Goal: Transaction & Acquisition: Purchase product/service

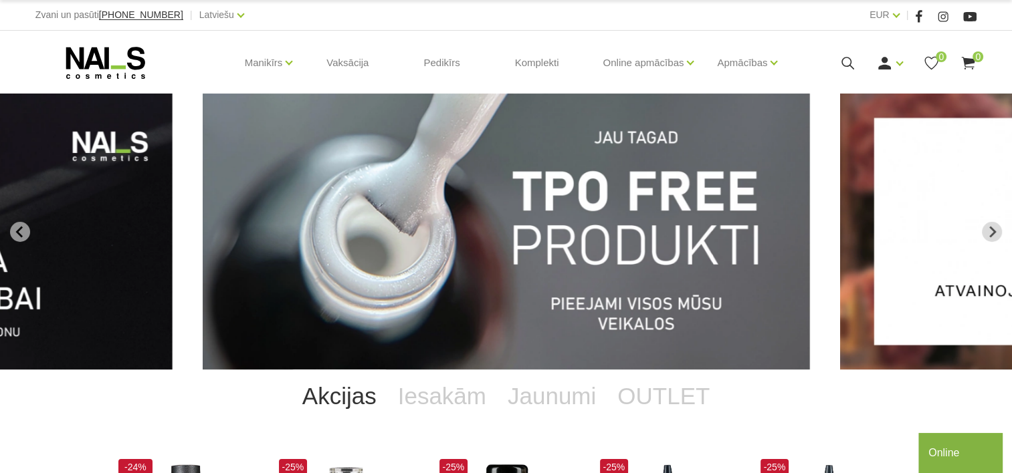
click at [845, 70] on icon at bounding box center [847, 63] width 17 height 17
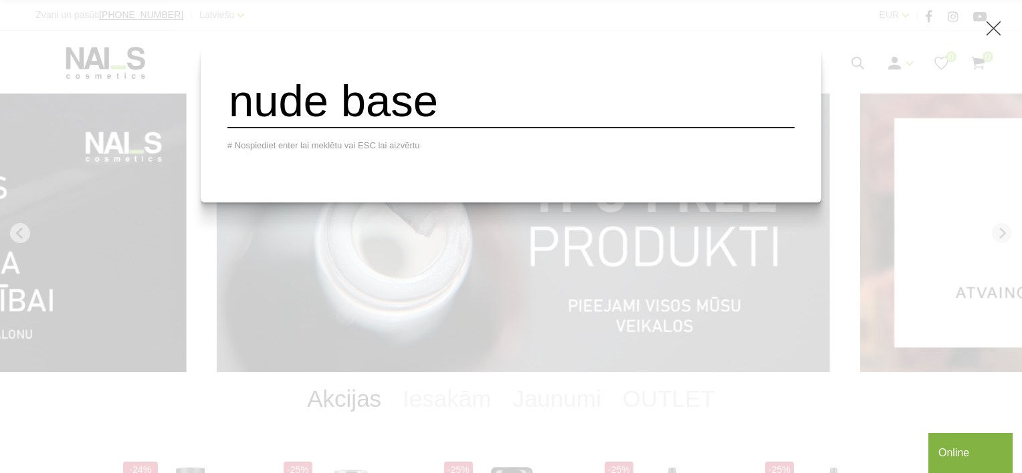
type input "nude base"
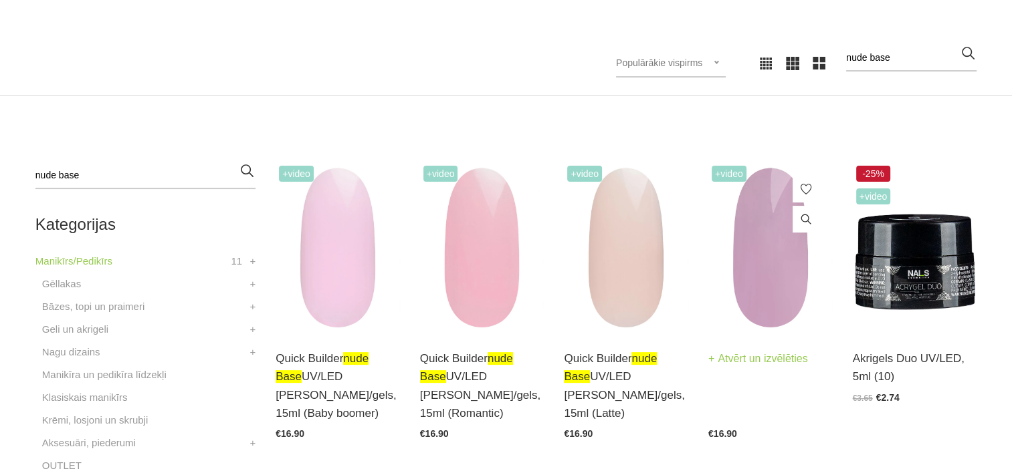
scroll to position [401, 0]
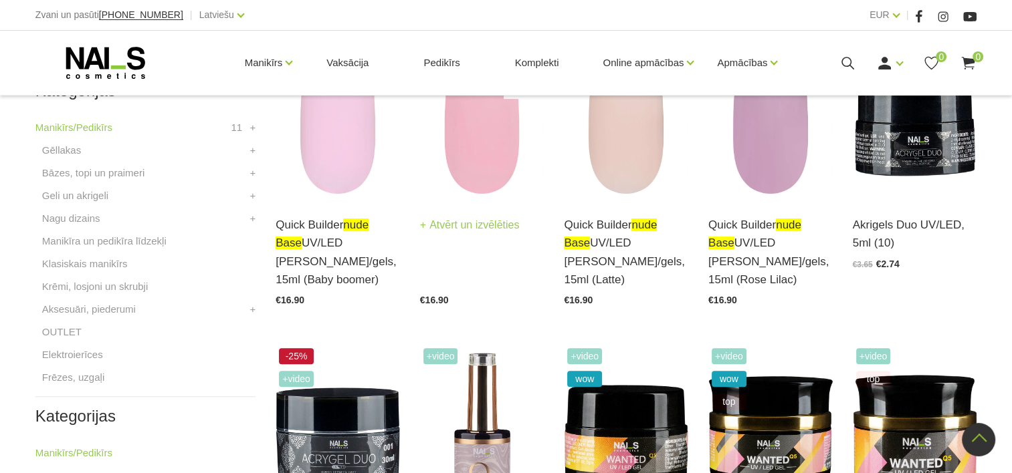
click at [535, 239] on link "Quick Builder nude base UV/LED bāze/gels, 15ml (Romantic)" at bounding box center [482, 208] width 124 height 73
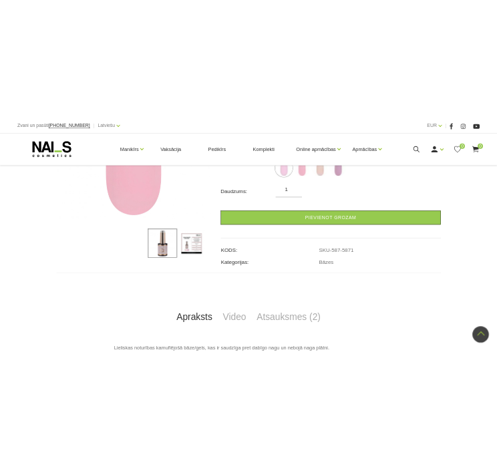
scroll to position [201, 0]
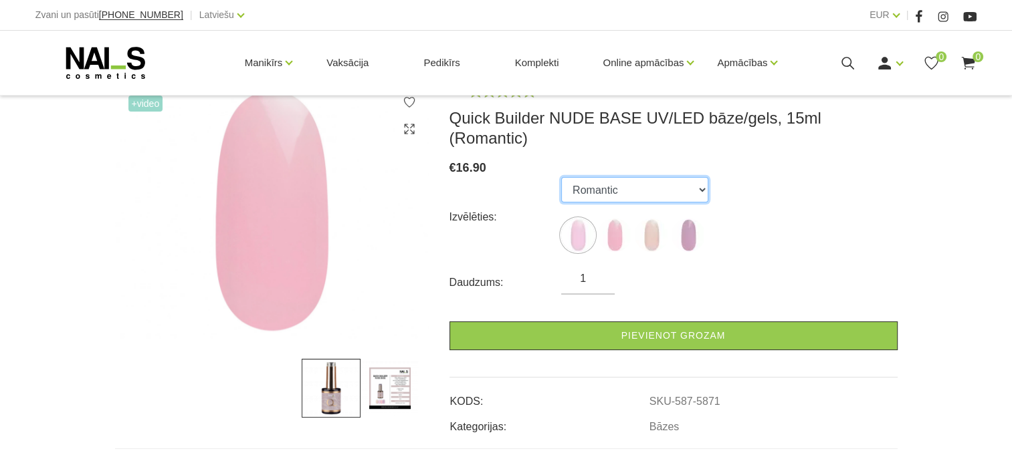
click at [682, 177] on select "Baby boomer Romantic Latte Rose Lilac" at bounding box center [634, 189] width 147 height 25
click at [798, 177] on div "Izvēlēties: Baby boomer Romantic Latte Rose Lilac" at bounding box center [673, 217] width 448 height 80
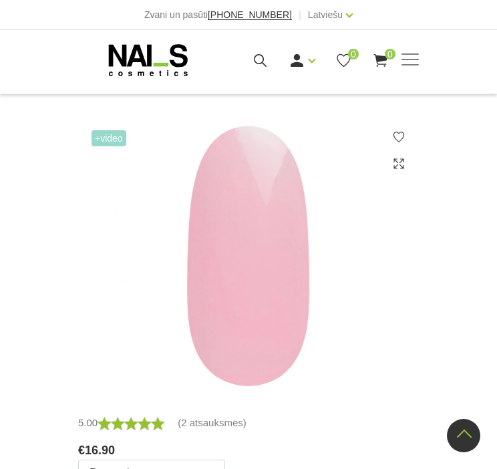
scroll to position [334, 0]
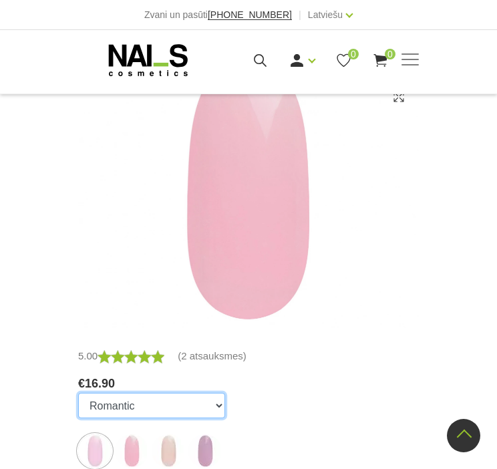
click at [205, 393] on select "Baby boomer Romantic Latte Rose Lilac" at bounding box center [151, 405] width 147 height 25
click at [129, 393] on select "Baby boomer Romantic Latte Rose Lilac" at bounding box center [151, 405] width 147 height 25
click at [146, 393] on select "Baby boomer Romantic Latte Rose Lilac" at bounding box center [151, 405] width 147 height 25
select select "6011"
click at [78, 393] on select "Baby boomer Romantic Latte Rose Lilac" at bounding box center [151, 405] width 147 height 25
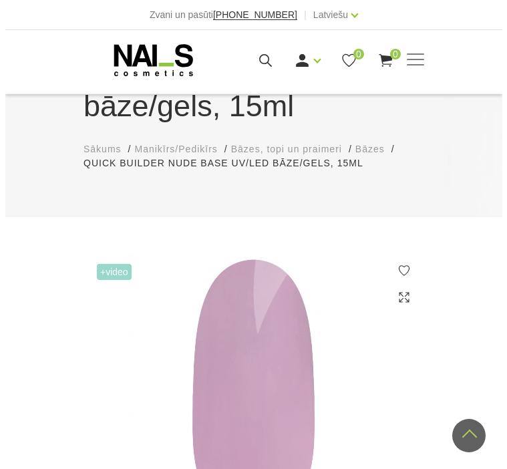
scroll to position [0, 0]
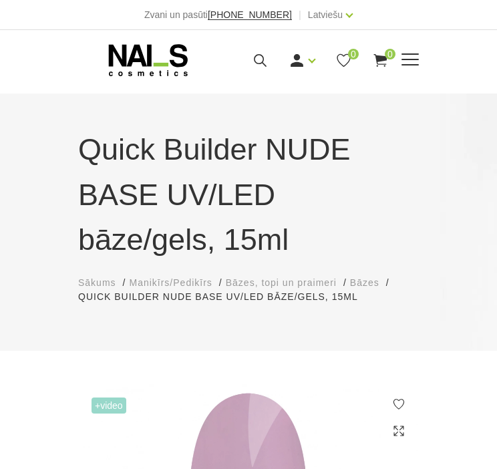
click at [247, 53] on div "Ienākt Reģistrēties 0 0" at bounding box center [310, 60] width 157 height 17
click at [254, 54] on icon at bounding box center [260, 60] width 17 height 17
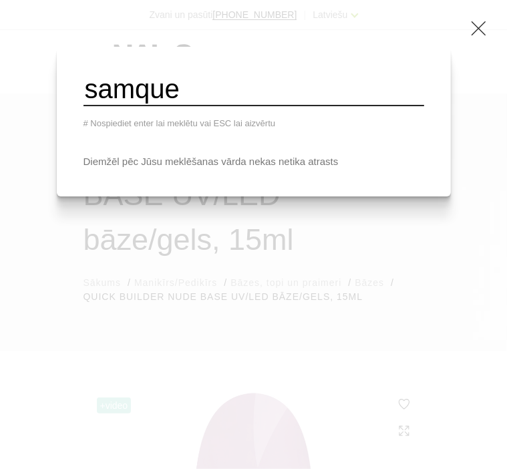
type input "samque"
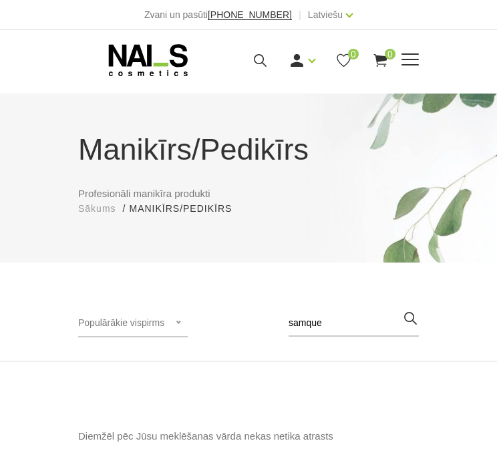
click at [270, 64] on div "Ienākt Reģistrēties 0 0" at bounding box center [310, 60] width 157 height 17
click at [259, 60] on icon at bounding box center [260, 60] width 17 height 17
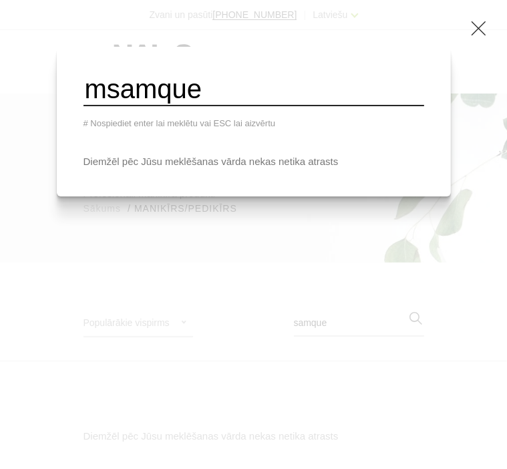
click at [318, 105] on input "msamque" at bounding box center [254, 90] width 341 height 33
type input "masque"
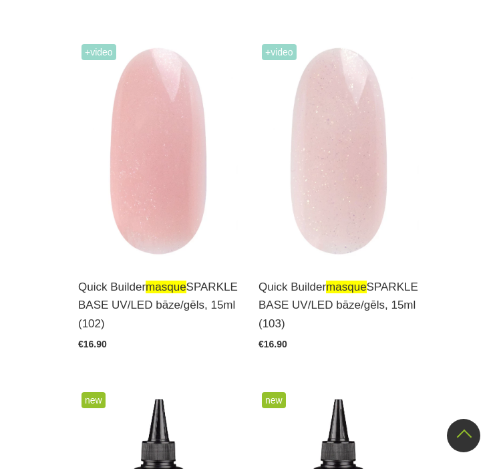
scroll to position [1003, 0]
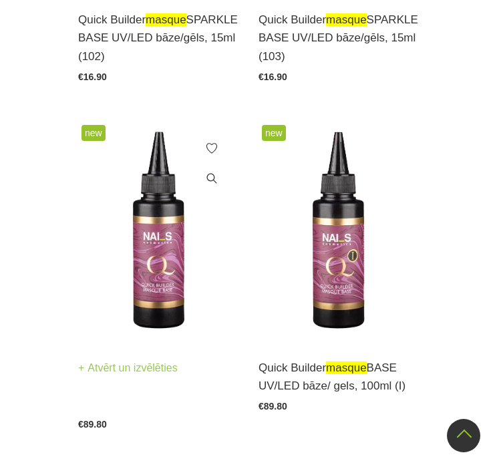
click at [157, 374] on link "Atvērt un izvēlēties" at bounding box center [128, 368] width 100 height 19
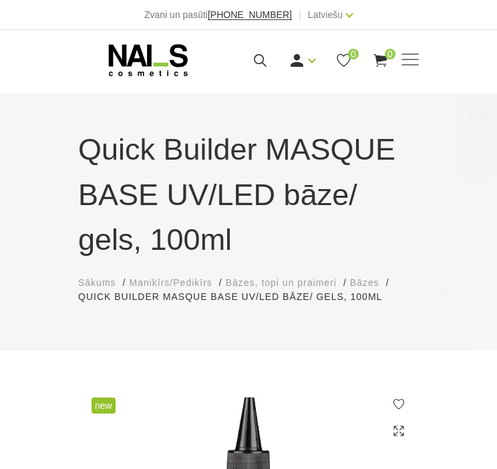
scroll to position [334, 0]
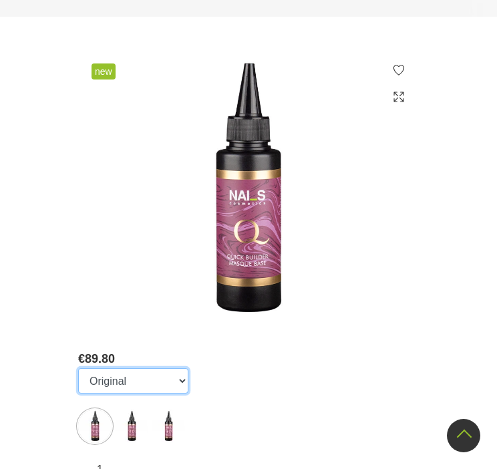
click at [118, 390] on select "Original I II" at bounding box center [133, 380] width 110 height 25
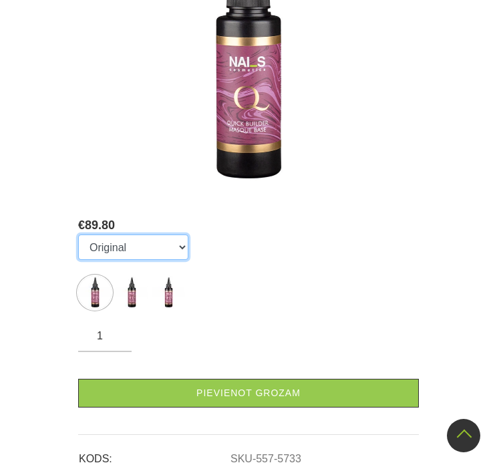
click at [138, 247] on select "Original I II" at bounding box center [133, 247] width 110 height 25
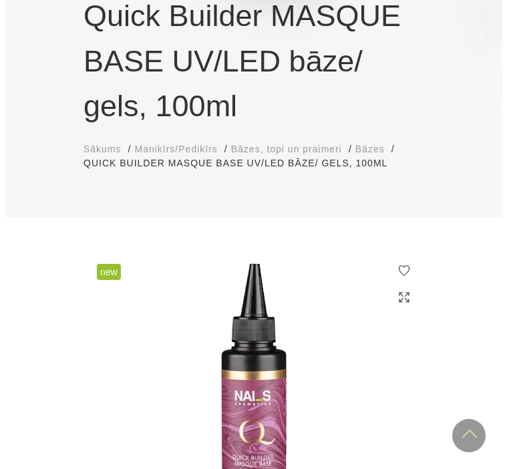
scroll to position [0, 0]
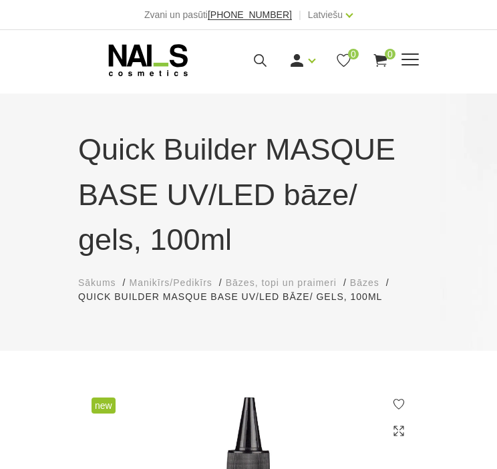
click at [254, 62] on icon at bounding box center [260, 60] width 17 height 17
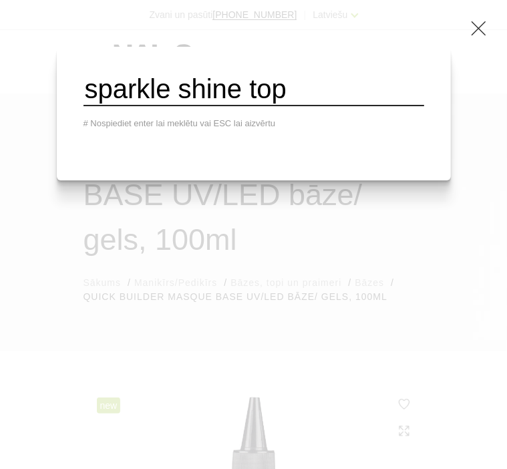
type input "sparkle shine top"
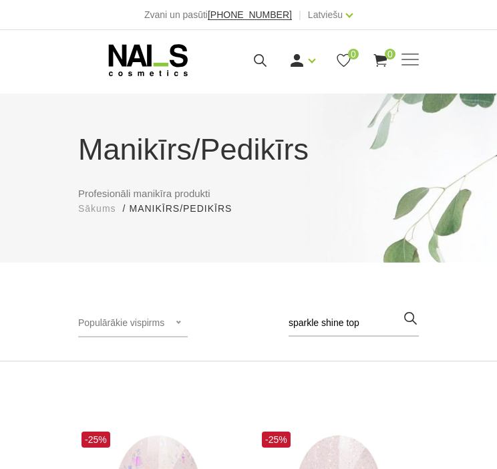
scroll to position [334, 0]
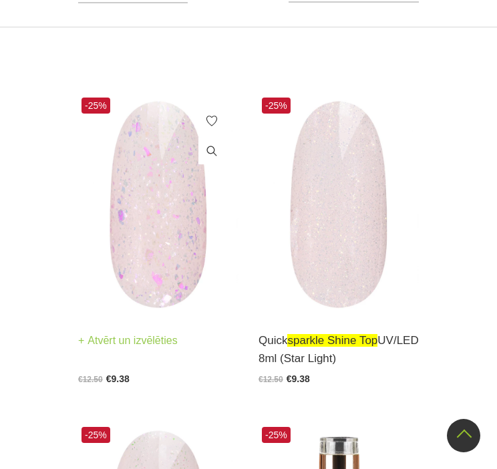
click at [119, 228] on img at bounding box center [158, 204] width 160 height 221
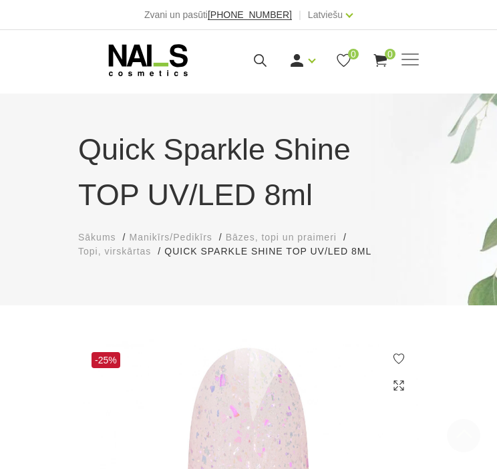
scroll to position [468, 0]
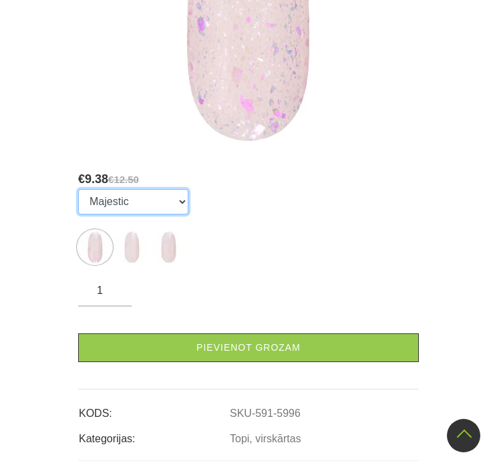
click at [177, 205] on select "Majestic Star Light Tender" at bounding box center [133, 201] width 110 height 25
click at [143, 209] on select "Majestic Star Light Tender" at bounding box center [133, 201] width 110 height 25
click at [134, 217] on ul "Majestic Star Light Tender" at bounding box center [133, 229] width 110 height 80
click at [133, 203] on select "Majestic Star Light Tender" at bounding box center [133, 201] width 110 height 25
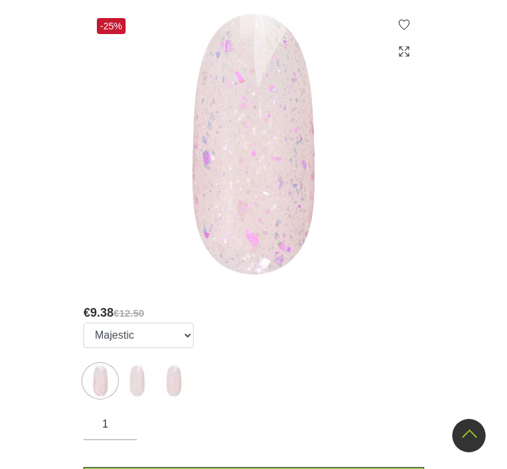
scroll to position [0, 0]
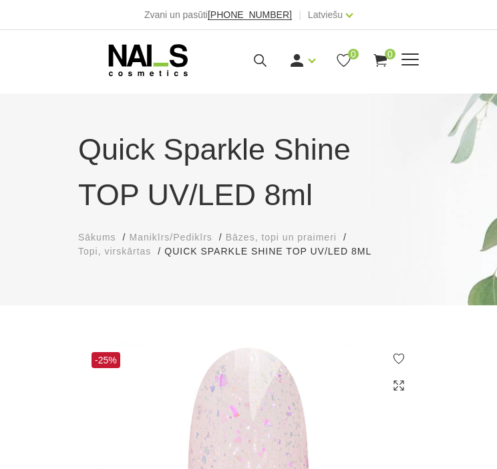
click at [269, 60] on div "Ienākt Reģistrēties 0 0" at bounding box center [310, 60] width 157 height 17
click at [265, 60] on icon at bounding box center [260, 60] width 17 height 17
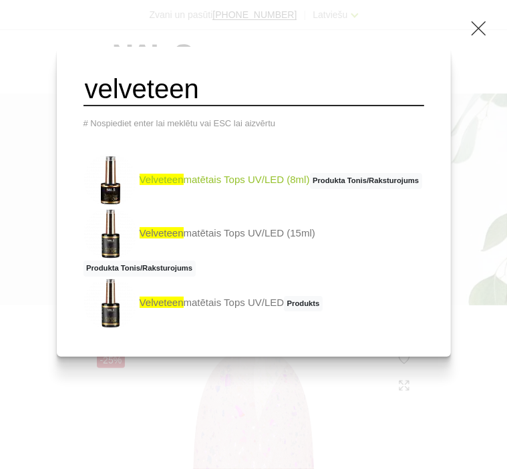
type input "velveteen"
click at [320, 187] on link "velveteen matētais Tops UV/LED (8ml) Produkta Tonis/Raksturojums" at bounding box center [253, 180] width 339 height 53
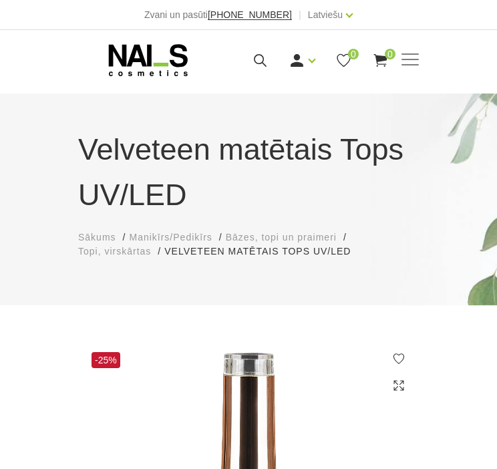
scroll to position [468, 0]
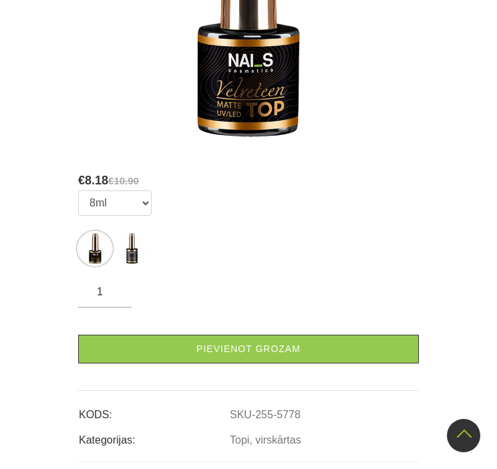
click at [118, 217] on ul "8ml 15ml" at bounding box center [115, 231] width 74 height 80
click at [116, 213] on select "8ml 15ml" at bounding box center [115, 203] width 74 height 25
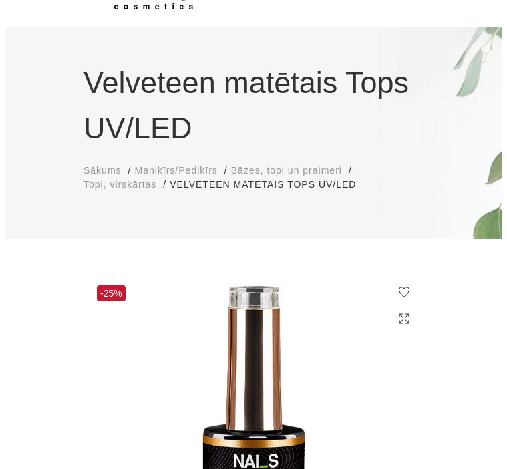
scroll to position [0, 0]
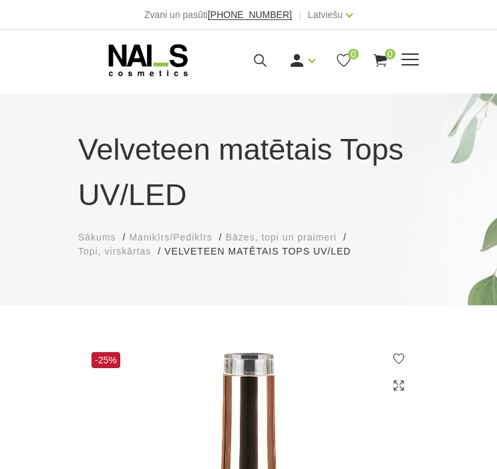
click at [252, 62] on icon at bounding box center [260, 60] width 17 height 17
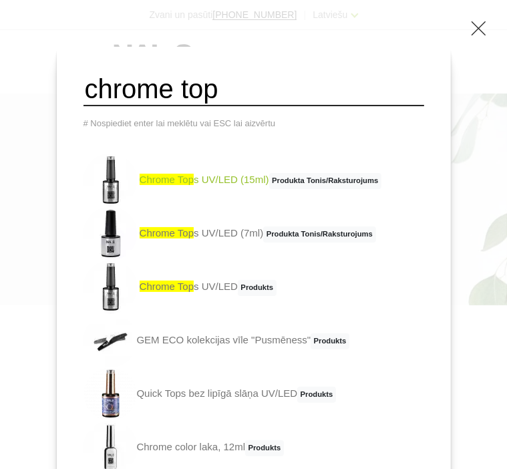
type input "chrome top"
click at [228, 189] on link "chrome top s UV/LED (15ml) Produkta Tonis/Raksturojums" at bounding box center [233, 180] width 298 height 53
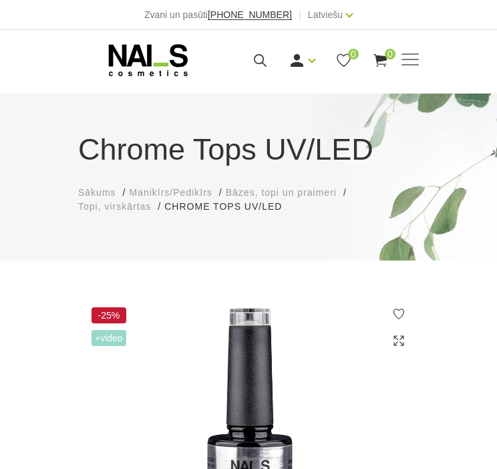
select select "3911"
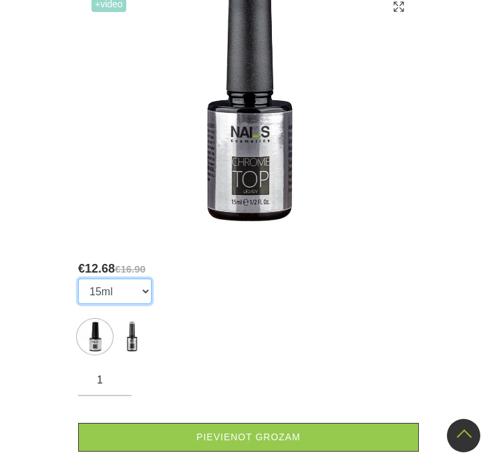
click at [117, 296] on select "7ml 15ml" at bounding box center [115, 291] width 74 height 25
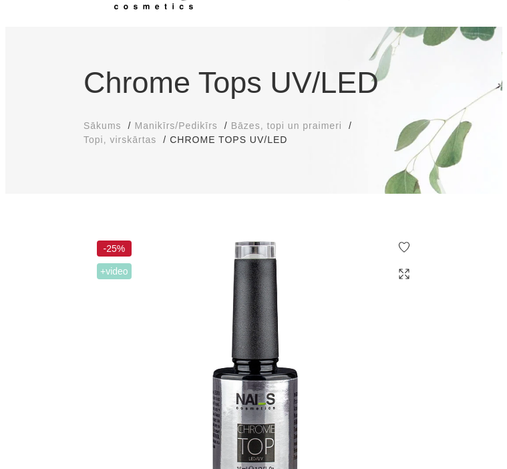
scroll to position [0, 0]
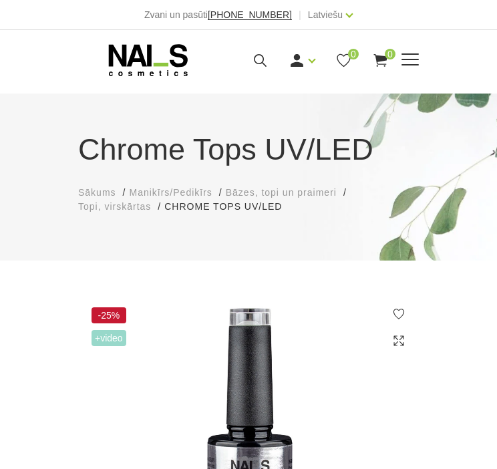
click at [255, 54] on icon at bounding box center [260, 60] width 17 height 17
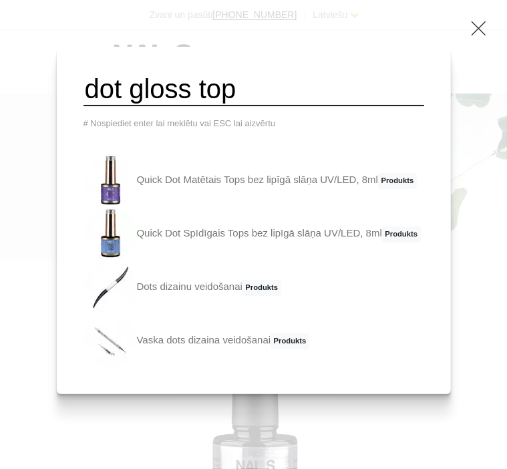
type input "dot gloss top"
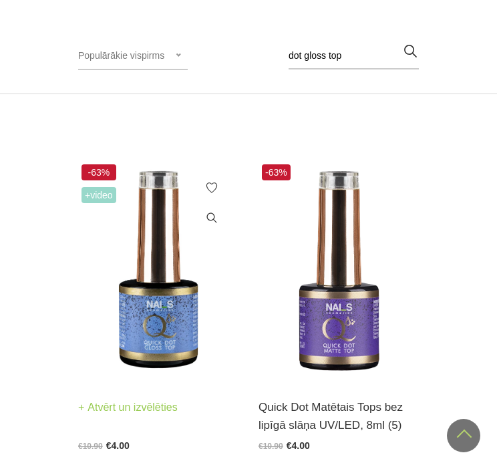
scroll to position [334, 0]
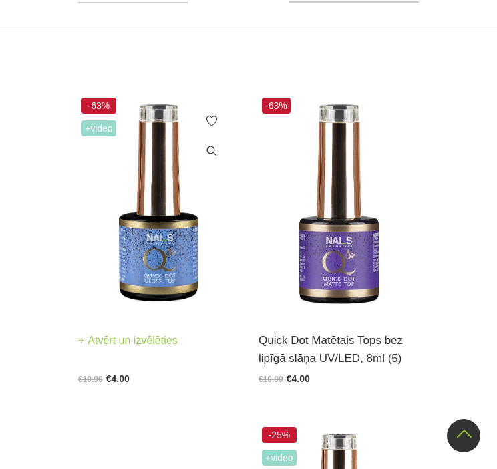
click at [155, 214] on img at bounding box center [158, 204] width 160 height 221
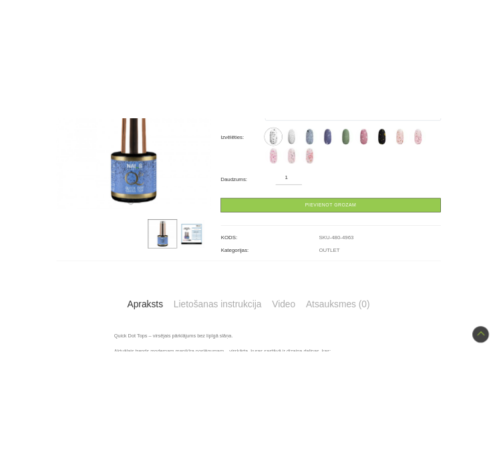
scroll to position [134, 0]
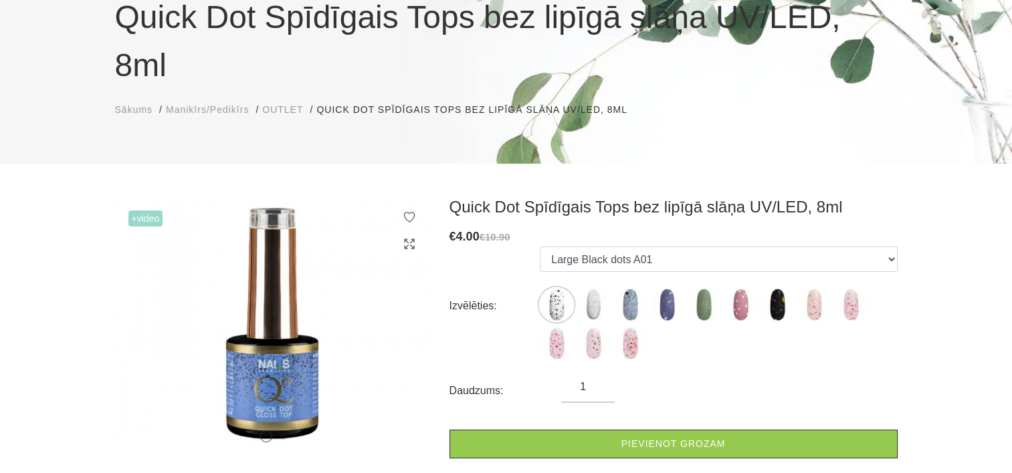
click at [497, 323] on form "Izvēlēties: Large Black dots A01 Small Black dots A02 Large White&Black dots B1…" at bounding box center [673, 353] width 448 height 212
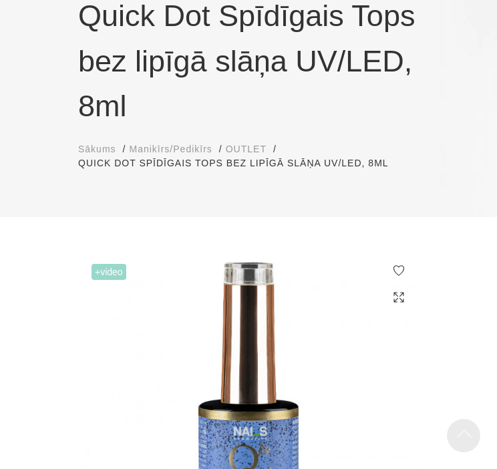
scroll to position [468, 0]
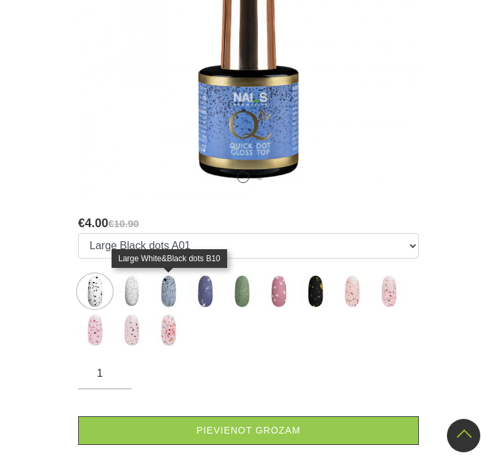
click at [167, 302] on img at bounding box center [168, 291] width 33 height 33
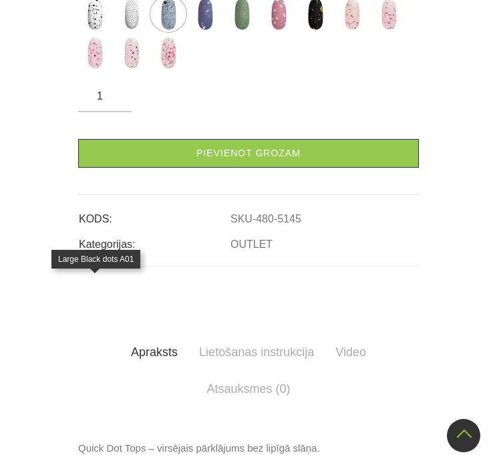
click at [91, 31] on img at bounding box center [94, 13] width 33 height 33
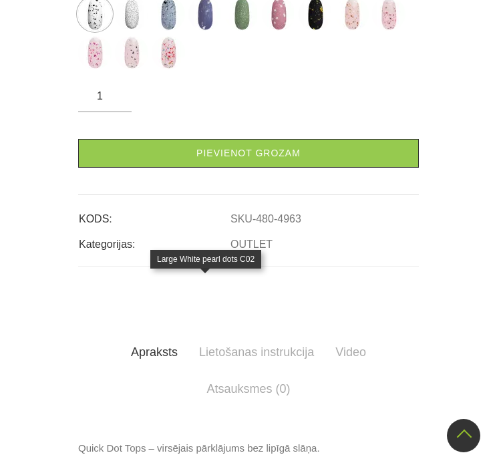
click at [201, 31] on img at bounding box center [205, 13] width 33 height 33
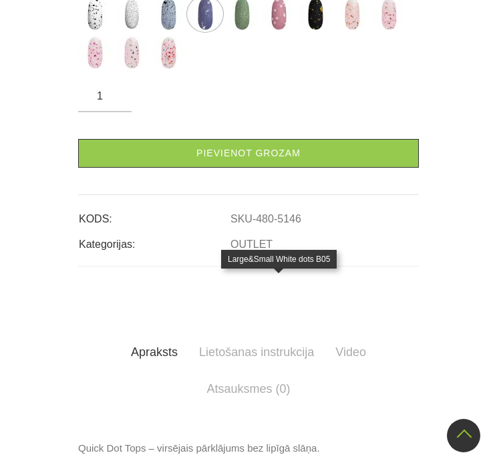
click at [281, 31] on img at bounding box center [278, 13] width 33 height 33
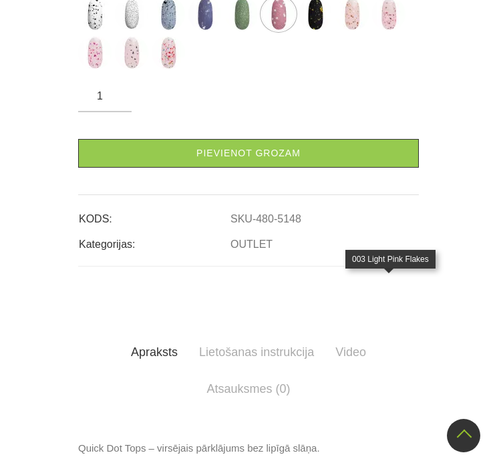
click at [387, 31] on img at bounding box center [388, 13] width 33 height 33
click at [356, 31] on img at bounding box center [352, 13] width 33 height 33
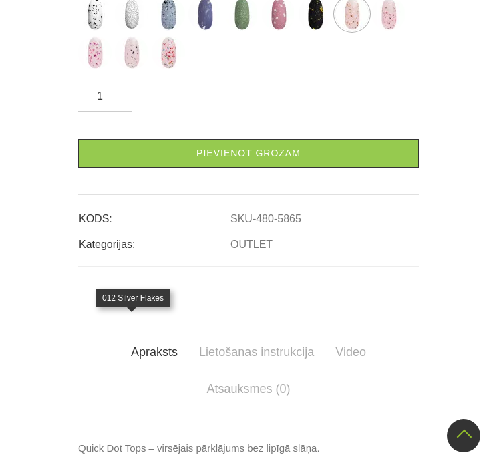
click at [132, 70] on img at bounding box center [131, 52] width 33 height 33
click at [97, 70] on img at bounding box center [94, 52] width 33 height 33
click at [170, 70] on img at bounding box center [168, 52] width 33 height 33
select select "5869"
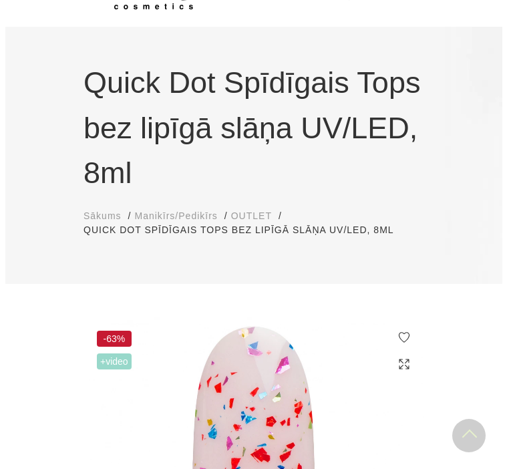
scroll to position [0, 0]
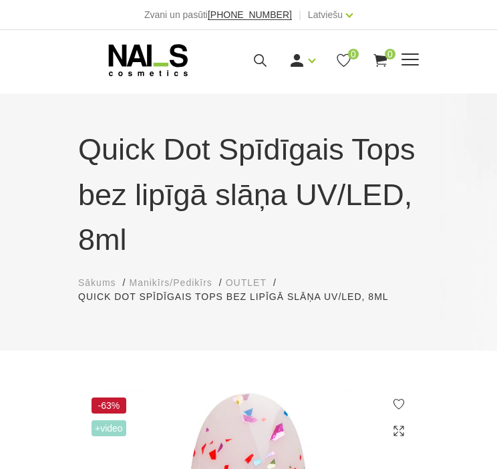
click at [261, 60] on icon at bounding box center [260, 60] width 17 height 17
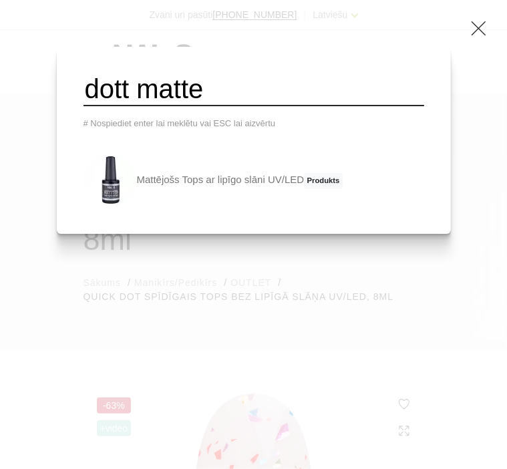
click at [146, 88] on input "dott matte" at bounding box center [254, 90] width 341 height 33
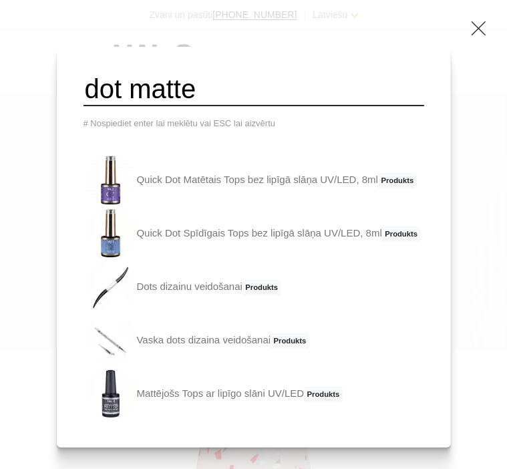
type input "dot matte"
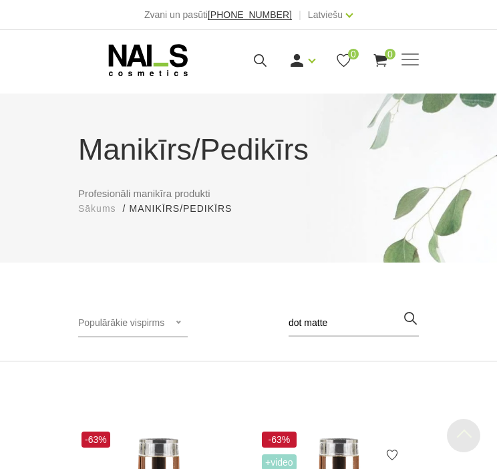
scroll to position [334, 0]
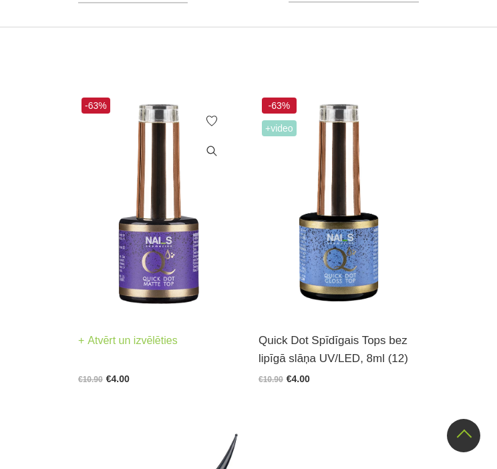
click at [172, 251] on img at bounding box center [158, 204] width 160 height 221
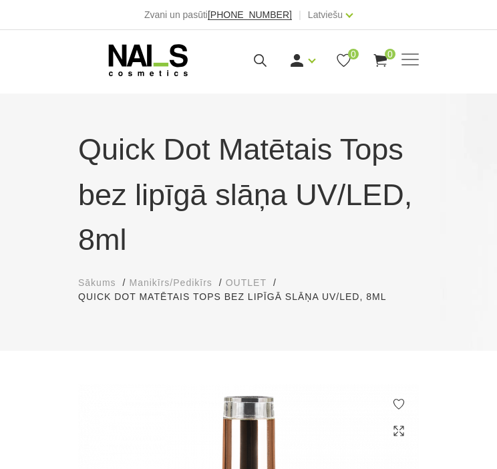
scroll to position [468, 0]
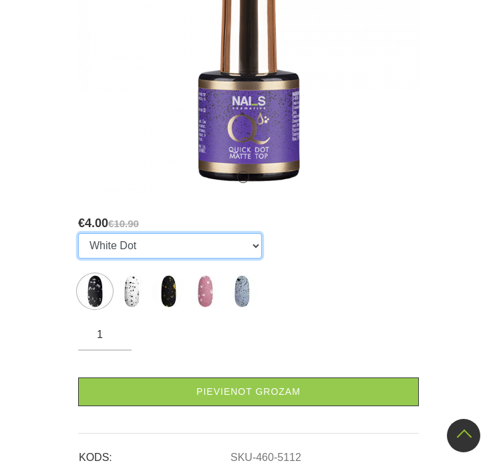
click at [140, 251] on select "White Dot Black Dot Gold Dot Large&Small White dots B05 Large White&Black dots …" at bounding box center [170, 245] width 184 height 25
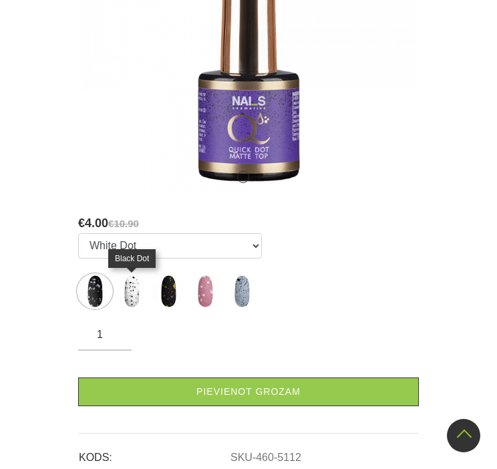
click at [130, 293] on img at bounding box center [131, 291] width 33 height 33
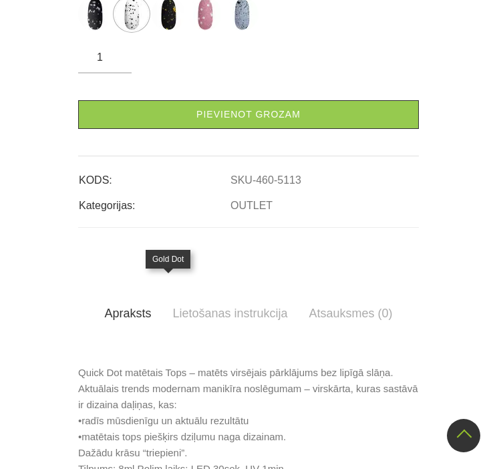
click at [157, 31] on img at bounding box center [168, 13] width 33 height 33
click at [193, 31] on img at bounding box center [205, 13] width 33 height 33
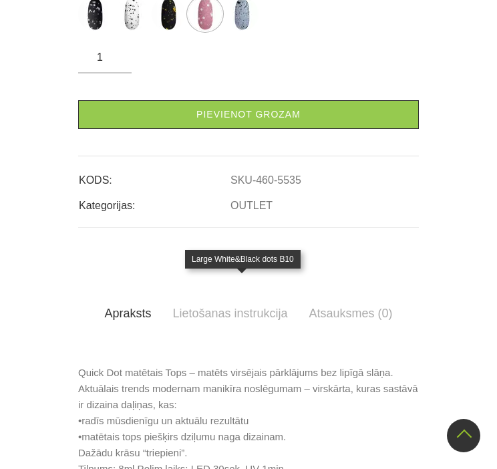
click at [233, 31] on img at bounding box center [241, 13] width 33 height 33
select select "5536"
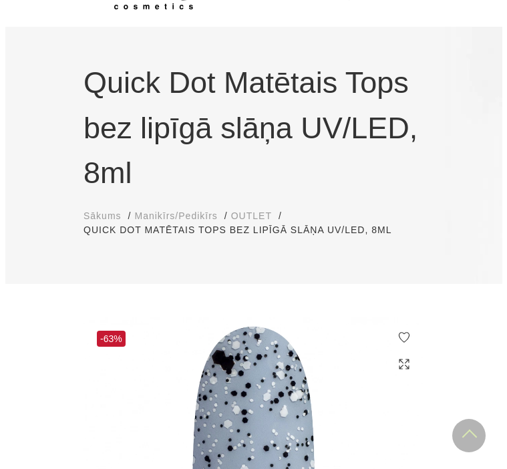
scroll to position [0, 0]
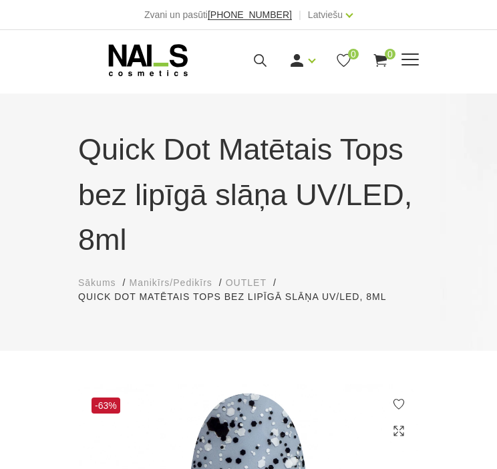
click at [267, 57] on icon at bounding box center [260, 60] width 17 height 17
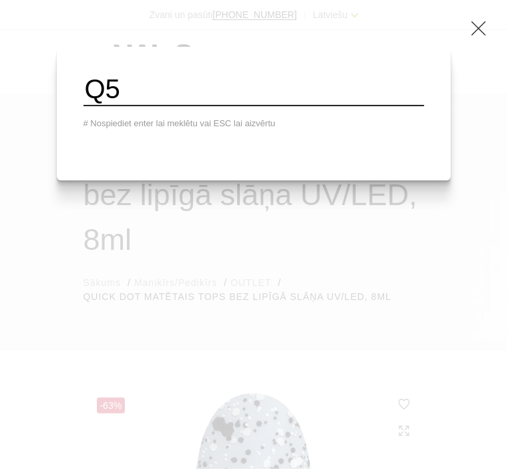
type input "Q5"
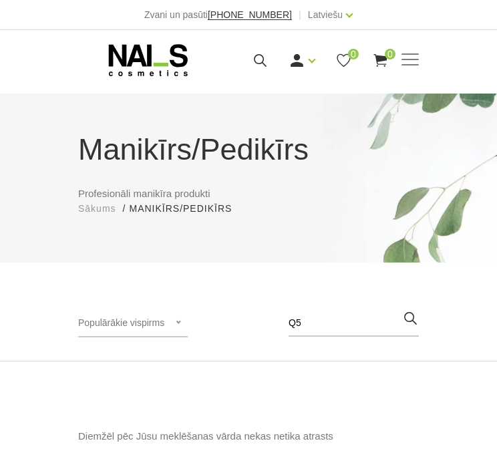
click at [418, 316] on icon "button" at bounding box center [410, 318] width 17 height 17
click at [257, 64] on icon at bounding box center [260, 60] width 17 height 17
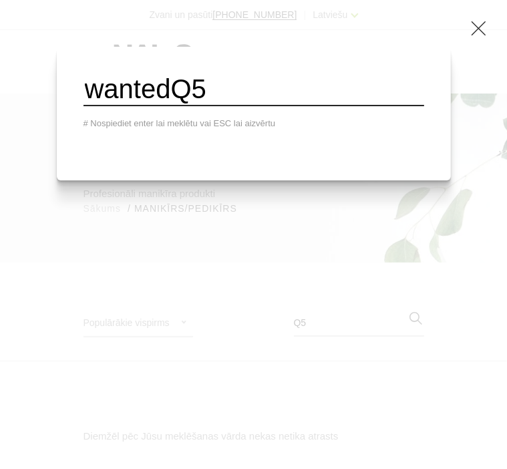
type input "wantedQ5"
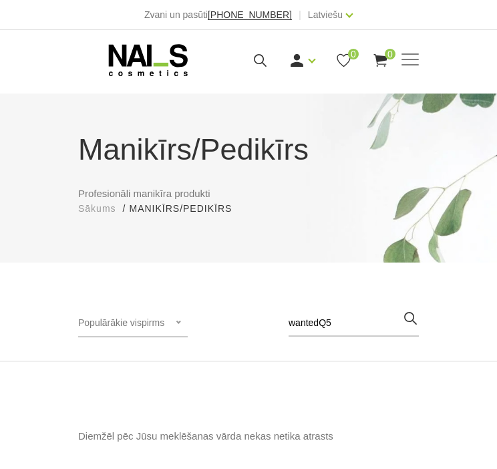
scroll to position [468, 0]
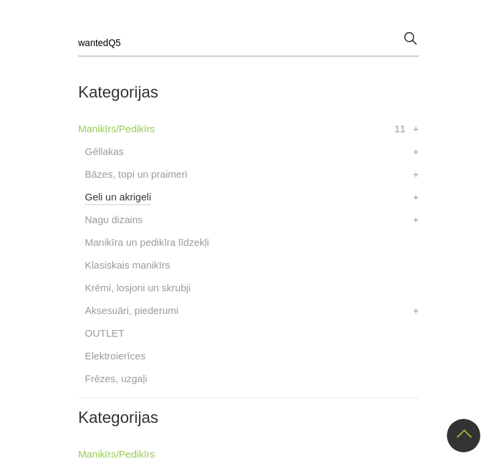
click at [130, 196] on link "Geli un akrigeli" at bounding box center [118, 197] width 66 height 16
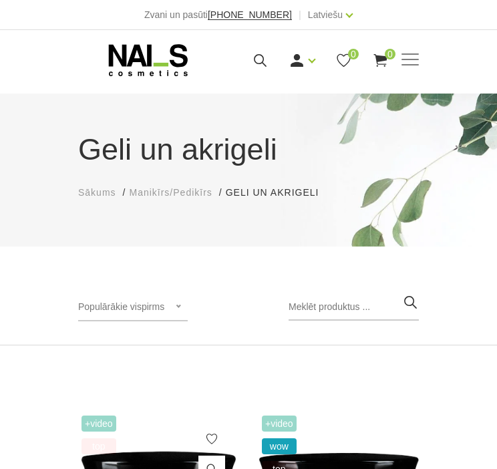
scroll to position [401, 0]
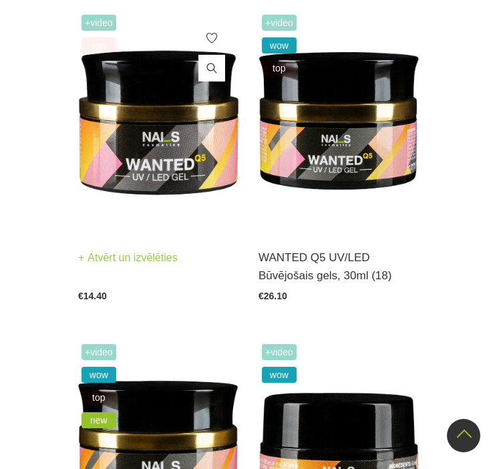
click at [174, 151] on img at bounding box center [158, 121] width 160 height 221
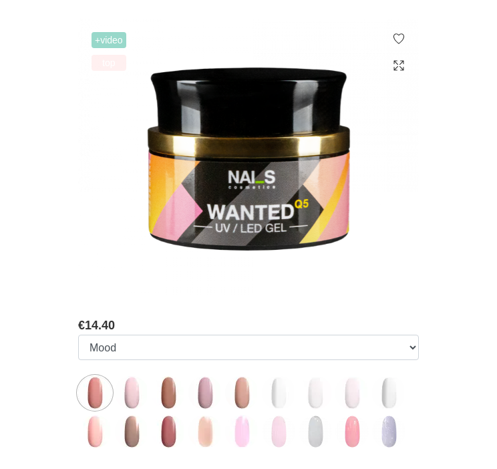
scroll to position [468, 0]
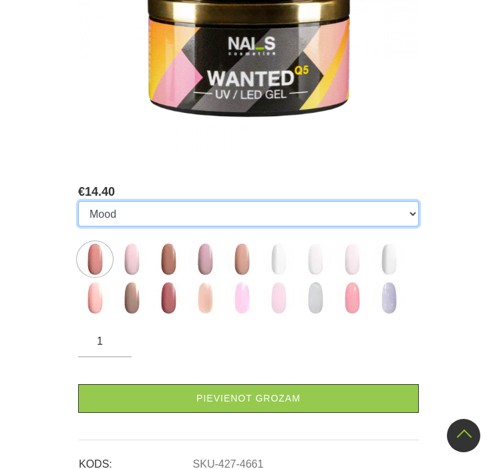
click at [130, 220] on select "Mood Dream Rose Caramel Nude Sparkle Macchiato Premium Clear Pastel Porcelain B…" at bounding box center [248, 213] width 341 height 25
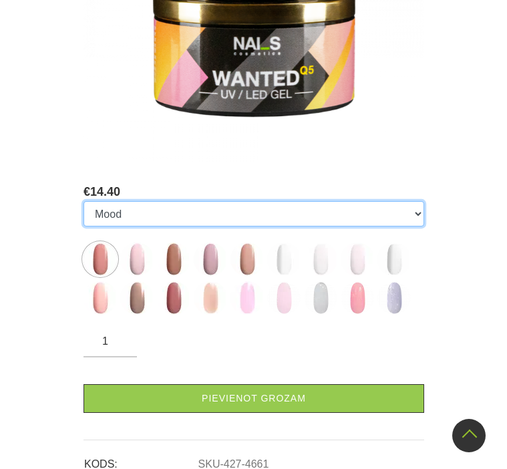
scroll to position [0, 0]
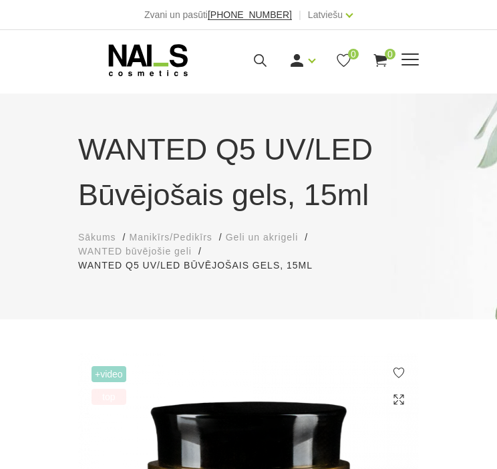
click at [254, 59] on icon at bounding box center [260, 60] width 17 height 17
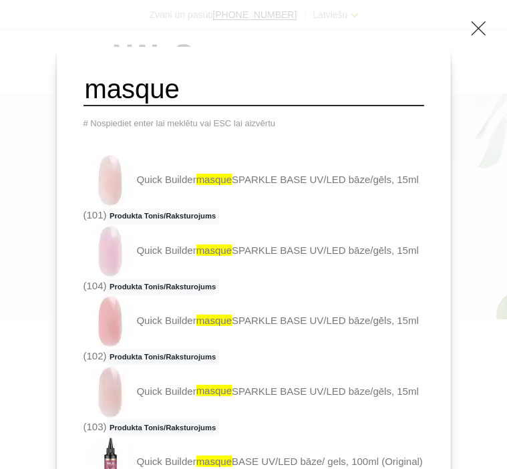
type input "Masque sparkle base"
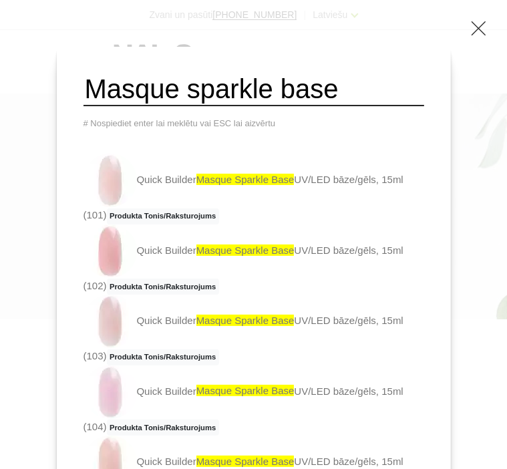
click at [230, 180] on span "Masque sparkle base" at bounding box center [246, 179] width 98 height 11
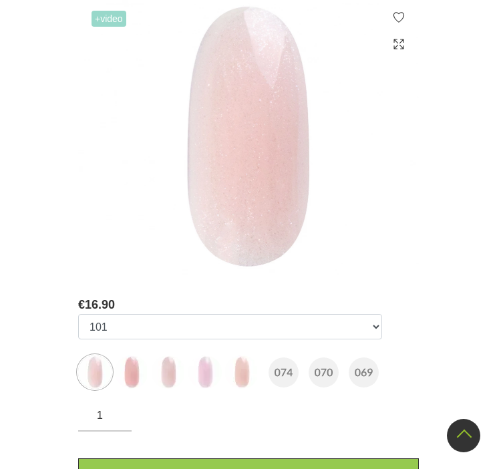
scroll to position [468, 0]
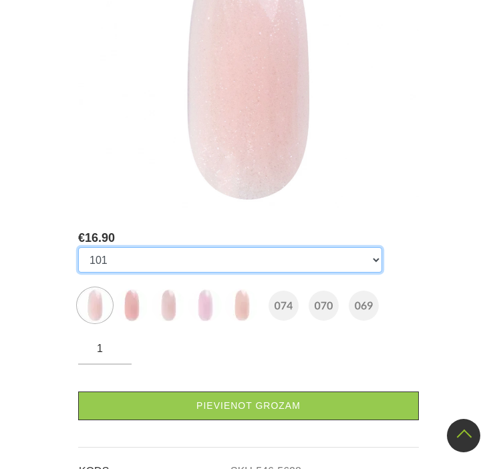
click at [265, 247] on select "101 102 103 104 105 074 070 069" at bounding box center [230, 259] width 304 height 25
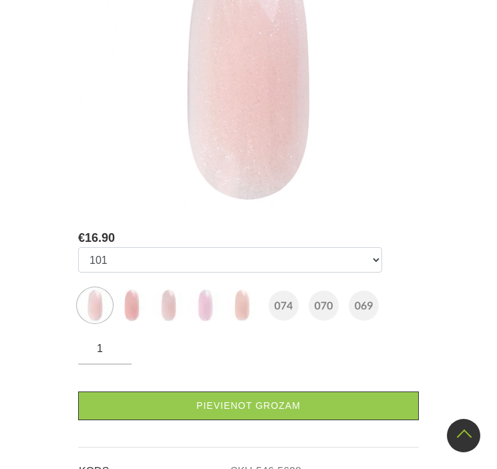
scroll to position [535, 0]
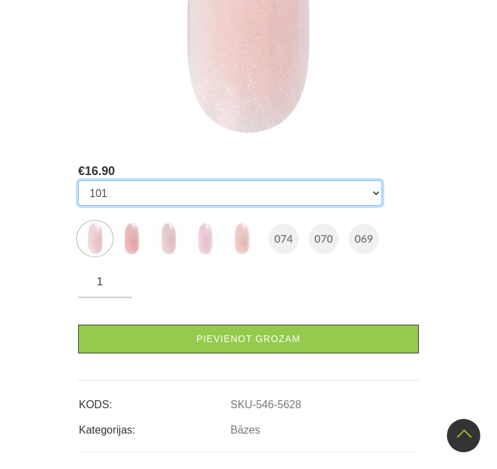
click at [233, 188] on select "101 102 103 104 105 074 070 069" at bounding box center [230, 193] width 304 height 25
click at [78, 181] on select "101 102 103 104 105 074 070 069" at bounding box center [230, 193] width 304 height 25
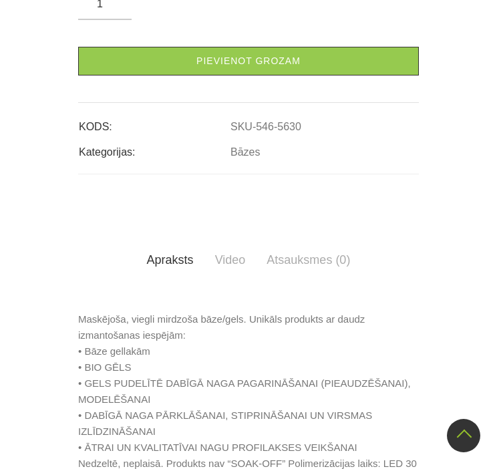
select select "6010"
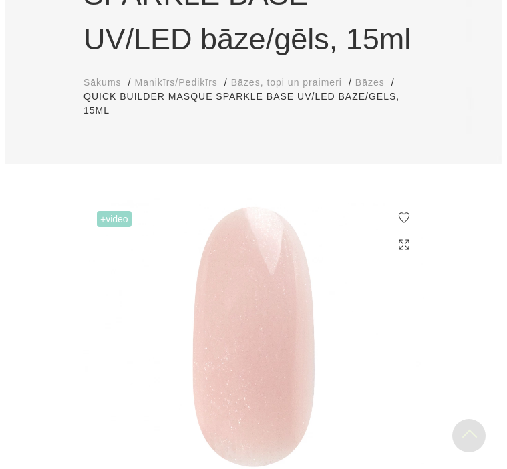
scroll to position [0, 0]
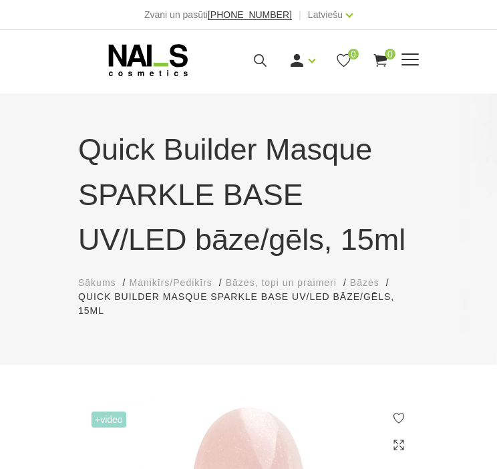
click at [235, 57] on div "Ienākt Reģistrēties 0 0" at bounding box center [310, 60] width 157 height 17
click at [259, 62] on icon at bounding box center [260, 60] width 17 height 17
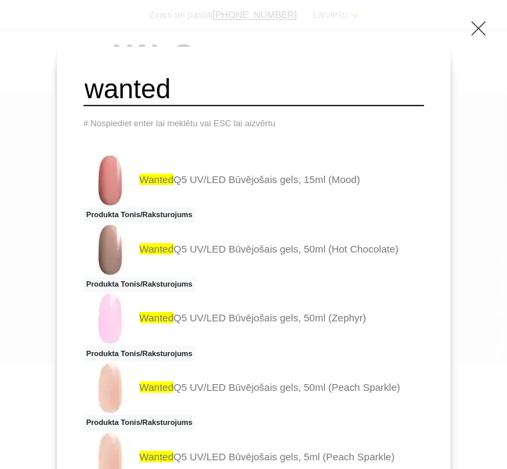
type input "wanted Q10"
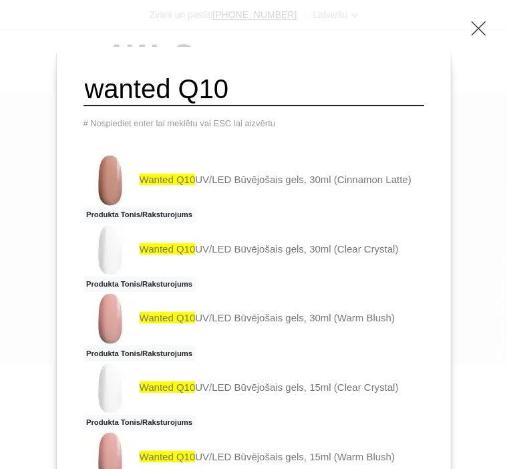
click at [226, 191] on link "wanted Q10 UV/LED Būvējošais gels, 30ml (Cinnamon Latte) Produkta Tonis/Rakstur…" at bounding box center [254, 189] width 341 height 70
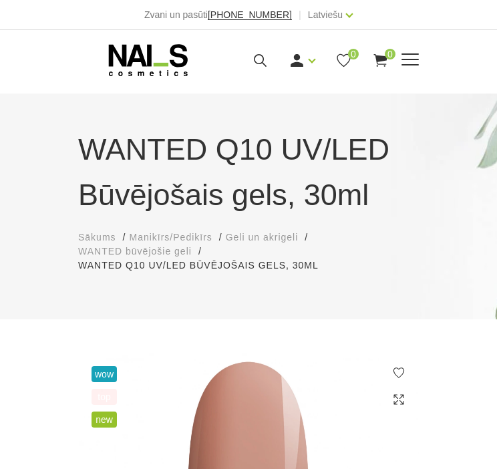
click at [256, 64] on icon at bounding box center [260, 60] width 17 height 17
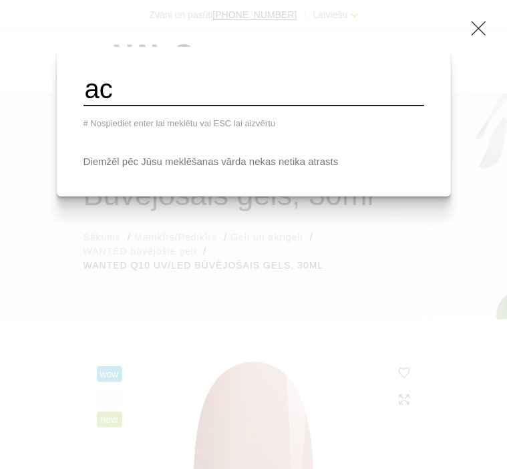
type input "a"
type input "gel"
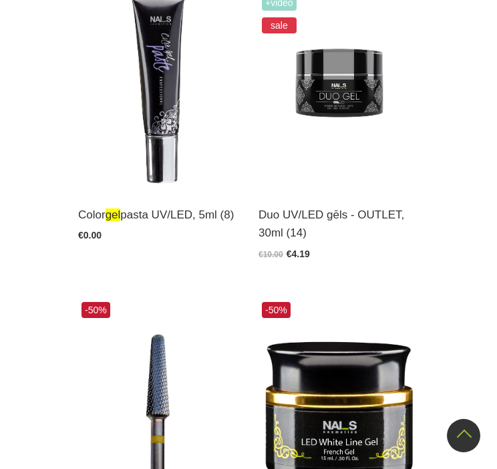
scroll to position [3343, 0]
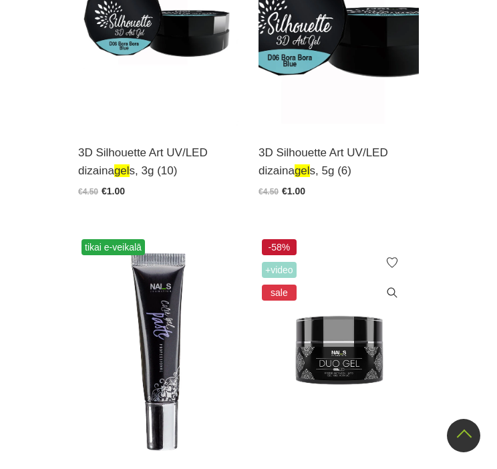
click at [356, 236] on img at bounding box center [339, 346] width 160 height 221
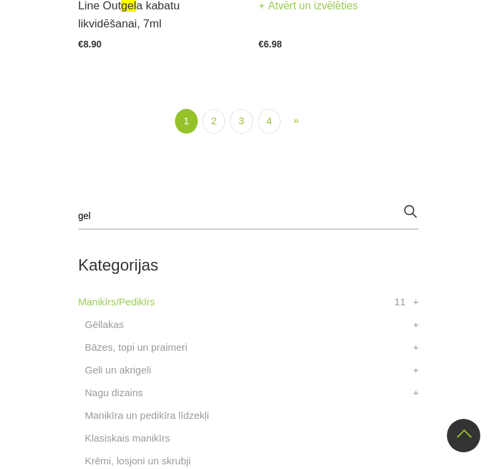
scroll to position [4145, 0]
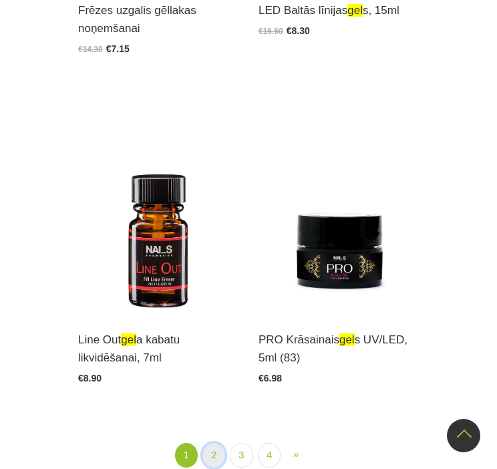
click at [219, 443] on link "2" at bounding box center [214, 455] width 23 height 25
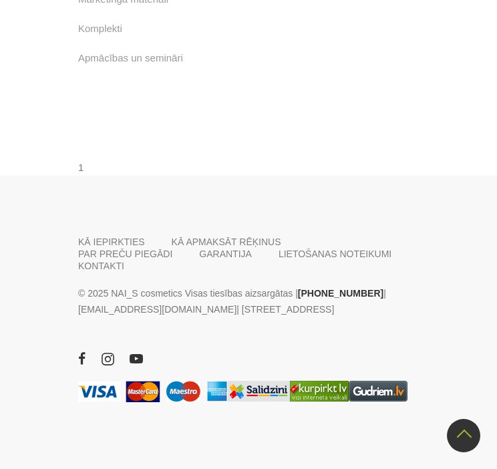
scroll to position [4366, 0]
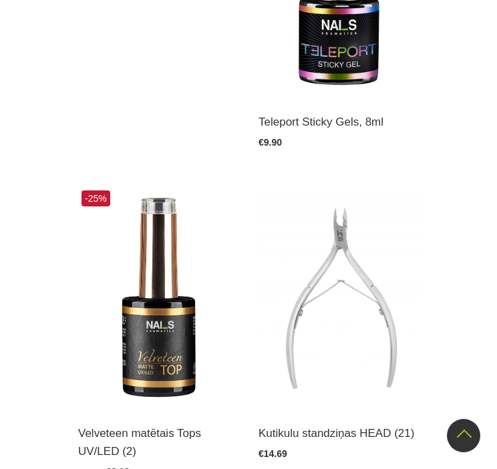
scroll to position [2026, 0]
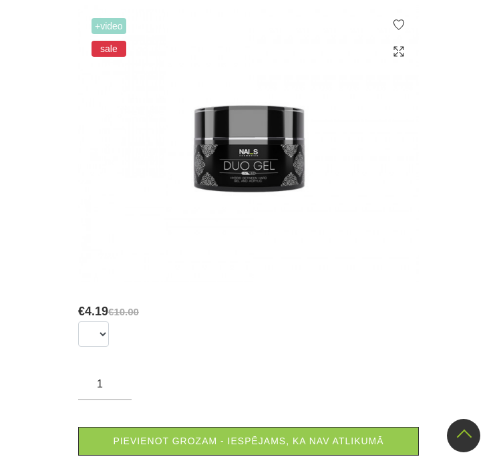
scroll to position [669, 0]
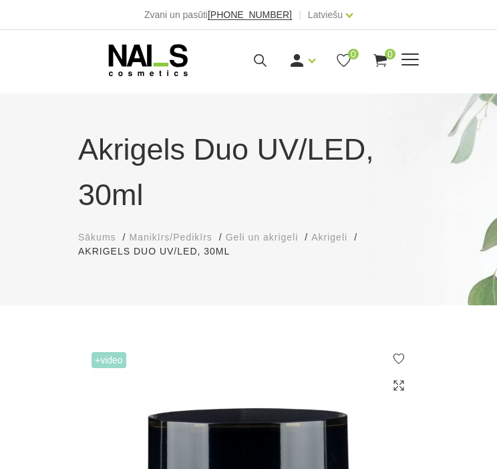
click at [258, 53] on icon at bounding box center [260, 60] width 17 height 17
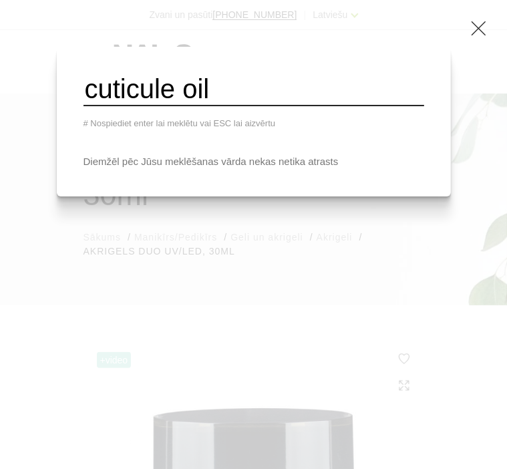
type input "cuticule oil"
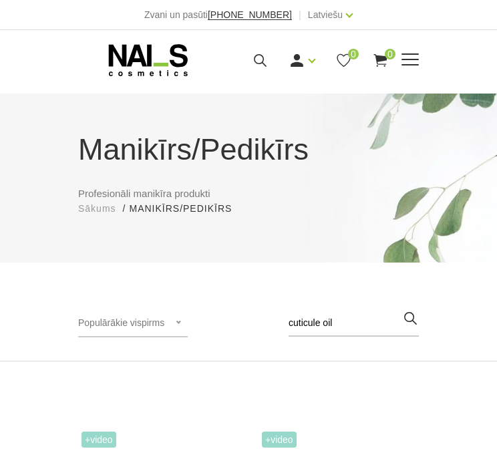
click at [269, 49] on div "Manikīrs Gēllakas Bāzes, topi un praimeri Geli un akrigeli Nagu dizains Manikīr…" at bounding box center [248, 59] width 341 height 33
click at [259, 60] on icon at bounding box center [260, 60] width 17 height 17
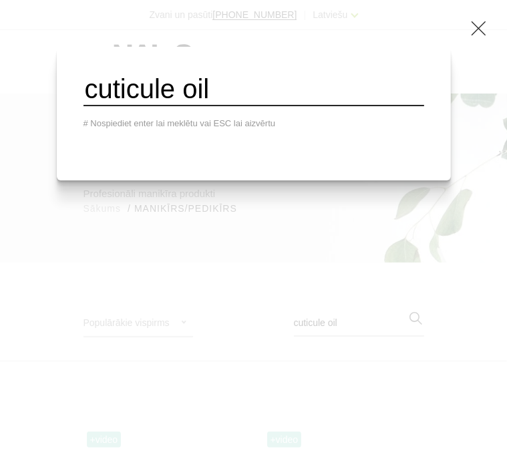
click at [259, 98] on input "cuticule oil" at bounding box center [254, 90] width 341 height 33
type input "cuticule"
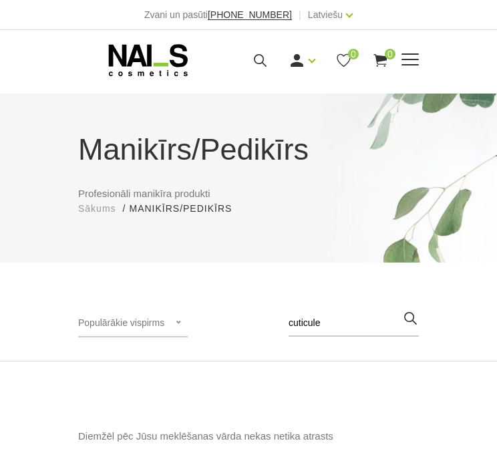
click at [257, 57] on icon at bounding box center [260, 60] width 17 height 17
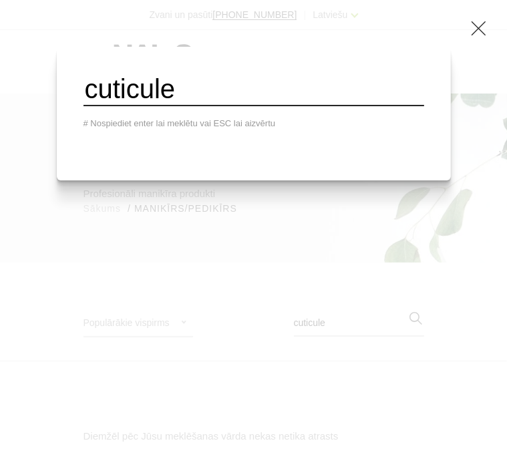
drag, startPoint x: 225, startPoint y: 102, endPoint x: 87, endPoint y: 99, distance: 138.4
click at [87, 99] on div "cuticule # Nospiediet enter lai meklētu vai ESC lai aizvērtu" at bounding box center [254, 114] width 394 height 134
type input "kutikulu eļā"
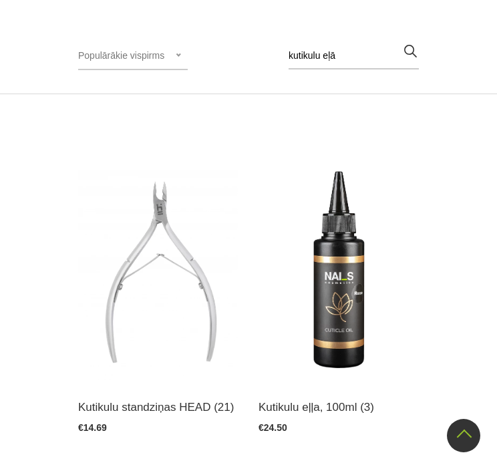
scroll to position [602, 0]
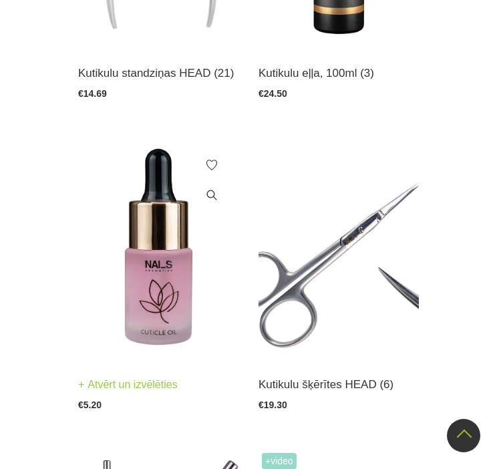
click at [123, 283] on img at bounding box center [158, 248] width 160 height 221
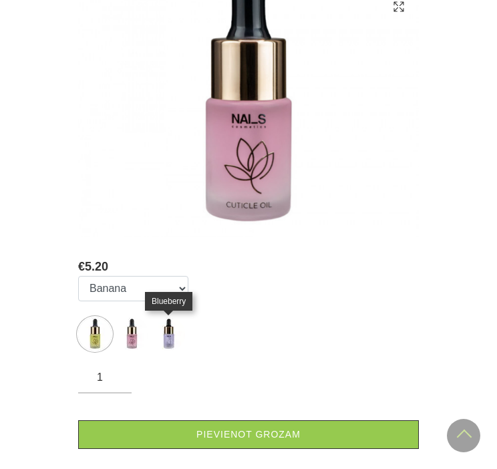
scroll to position [401, 0]
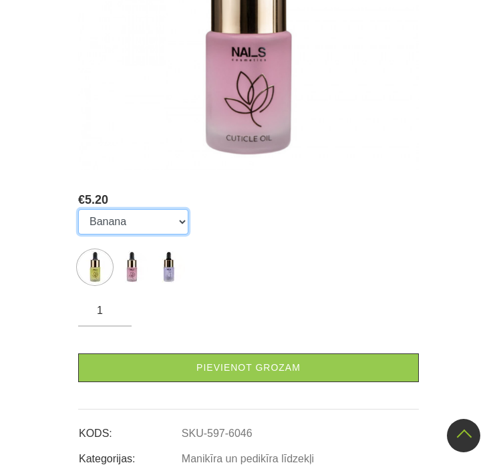
click at [129, 223] on select "Banana Rose Blueberry" at bounding box center [133, 221] width 110 height 25
click at [171, 225] on select "Banana Rose Blueberry" at bounding box center [133, 221] width 110 height 25
drag, startPoint x: 171, startPoint y: 225, endPoint x: 191, endPoint y: 225, distance: 19.4
click at [171, 225] on select "Banana Rose Blueberry" at bounding box center [133, 221] width 110 height 25
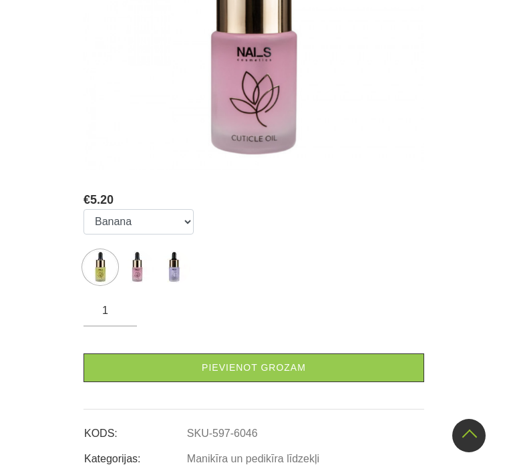
scroll to position [0, 0]
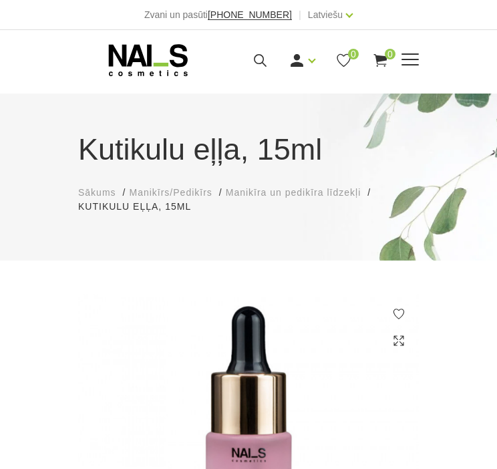
click at [254, 57] on use at bounding box center [260, 60] width 13 height 13
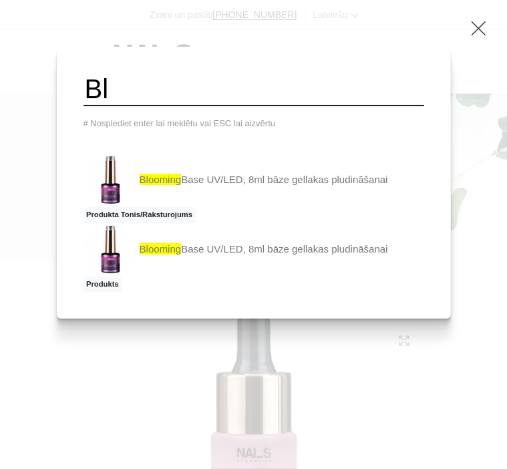
type input "B"
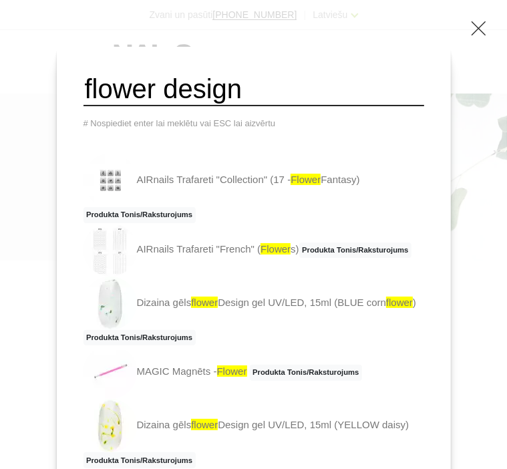
type input "flower design"
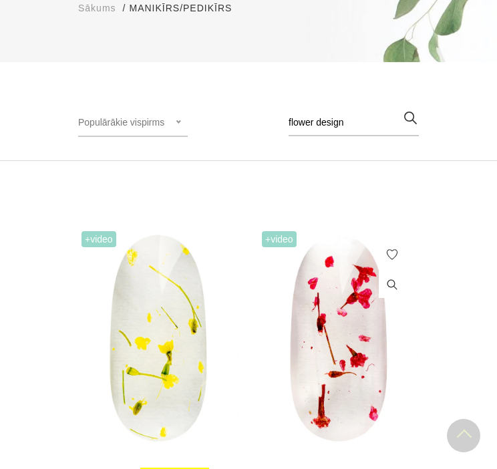
scroll to position [267, 0]
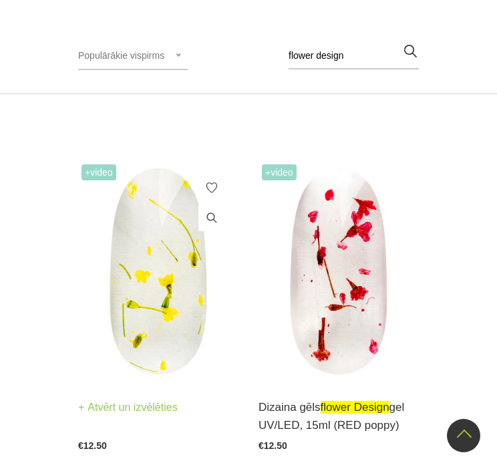
click at [180, 298] on img at bounding box center [158, 271] width 160 height 221
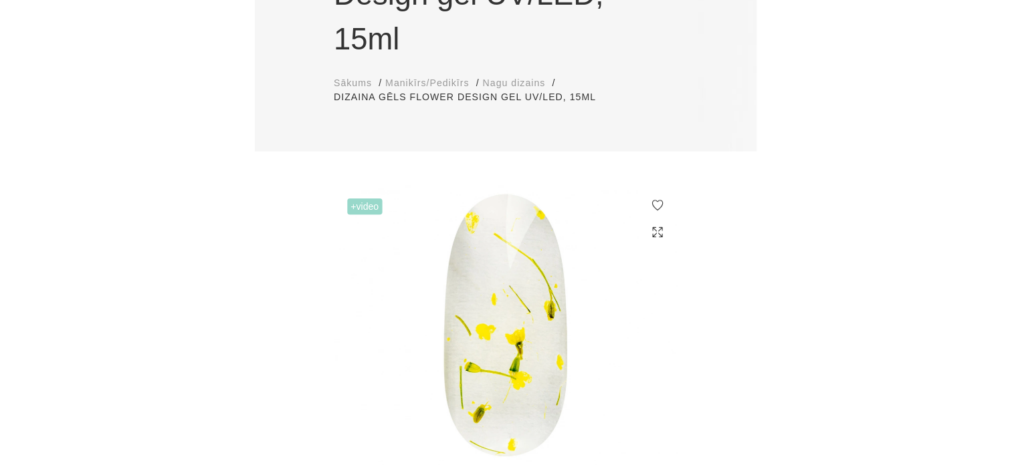
scroll to position [334, 0]
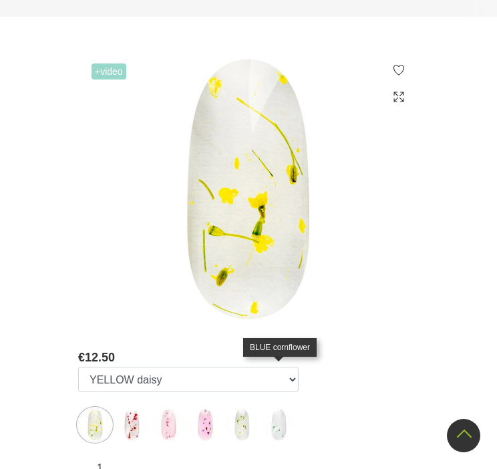
click at [267, 409] on img at bounding box center [278, 425] width 33 height 33
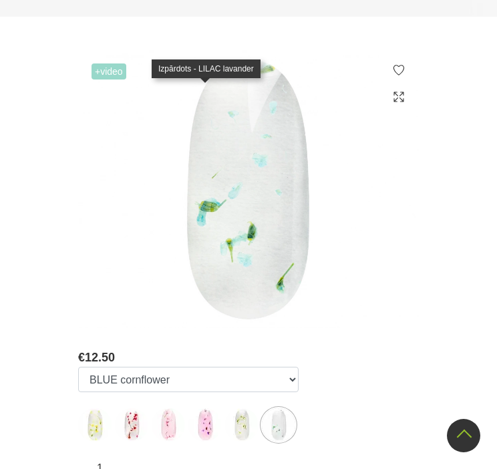
click at [200, 409] on img at bounding box center [205, 425] width 33 height 33
select select "5877"
